Goal: Task Accomplishment & Management: Manage account settings

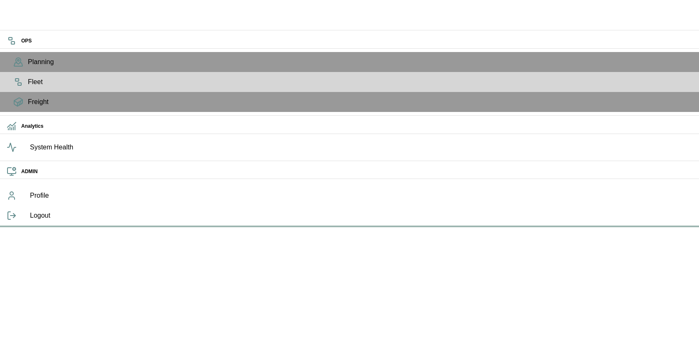
click at [15, 201] on icon at bounding box center [12, 196] width 10 height 10
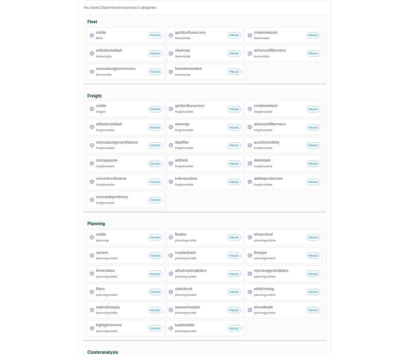
scroll to position [434, 0]
